Goal: Navigation & Orientation: Find specific page/section

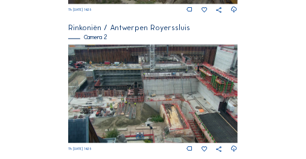
scroll to position [229, 0]
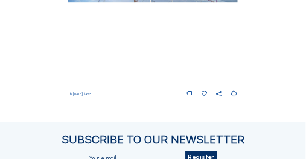
scroll to position [675, 0]
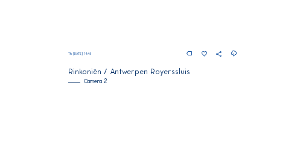
scroll to position [205, 0]
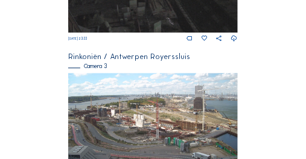
scroll to position [426, 0]
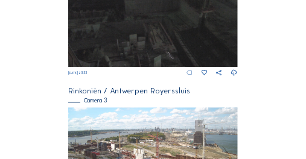
click at [187, 75] on icon at bounding box center [189, 72] width 7 height 7
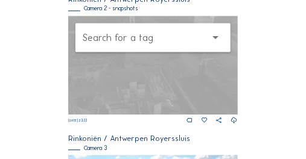
scroll to position [353, 0]
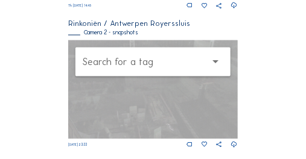
click at [216, 63] on icon "arrow_drop_down" at bounding box center [216, 62] width 14 height 14
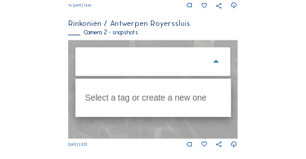
click at [104, 64] on input "text" at bounding box center [144, 61] width 123 height 19
click at [49, 49] on div "Feed Photo Show Map Search Fullscreen Rinkoniën / Antwerpen Royerssluis Camera …" at bounding box center [152, 52] width 229 height 736
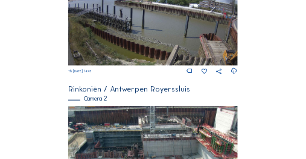
scroll to position [112, 0]
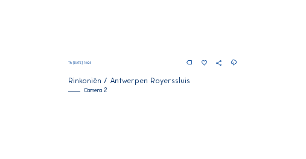
scroll to position [217, 0]
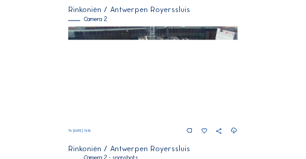
scroll to position [221, 0]
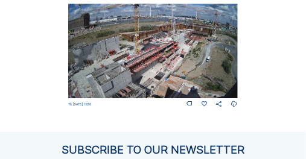
scroll to position [643, 0]
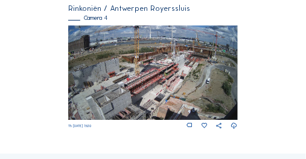
click at [112, 86] on img at bounding box center [152, 72] width 169 height 95
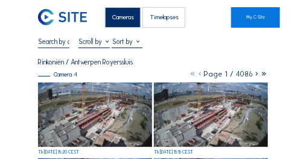
click at [65, 121] on img at bounding box center [95, 115] width 114 height 64
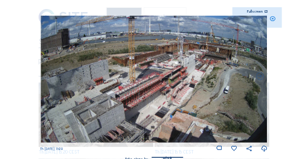
click at [273, 19] on icon at bounding box center [272, 19] width 6 height 7
